Goal: Task Accomplishment & Management: Complete application form

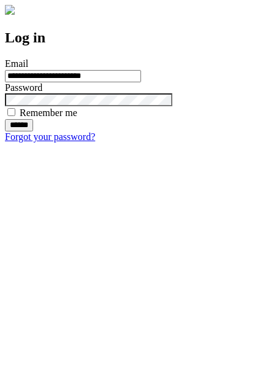
type input "**********"
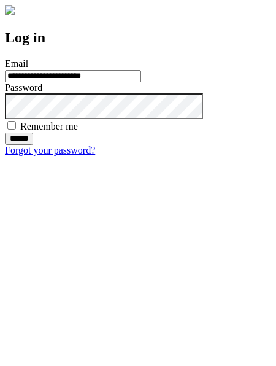
click at [33, 145] on input "******" at bounding box center [19, 139] width 28 height 12
